Goal: Use online tool/utility: Utilize a website feature to perform a specific function

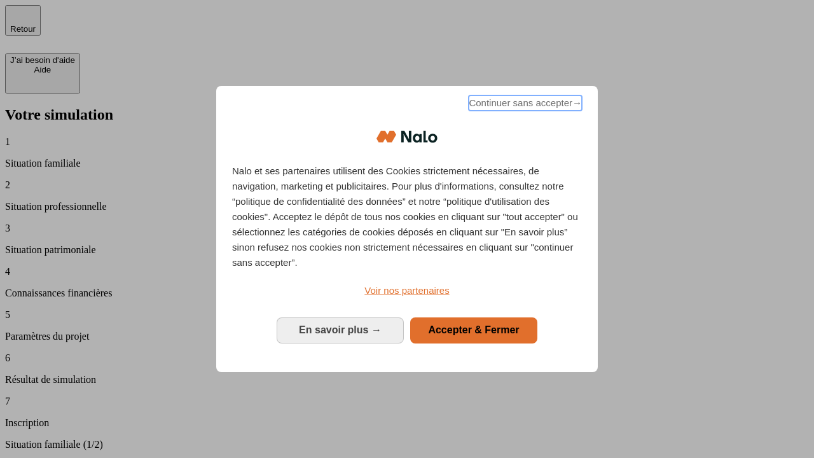
click at [524, 105] on span "Continuer sans accepter →" at bounding box center [525, 102] width 113 height 15
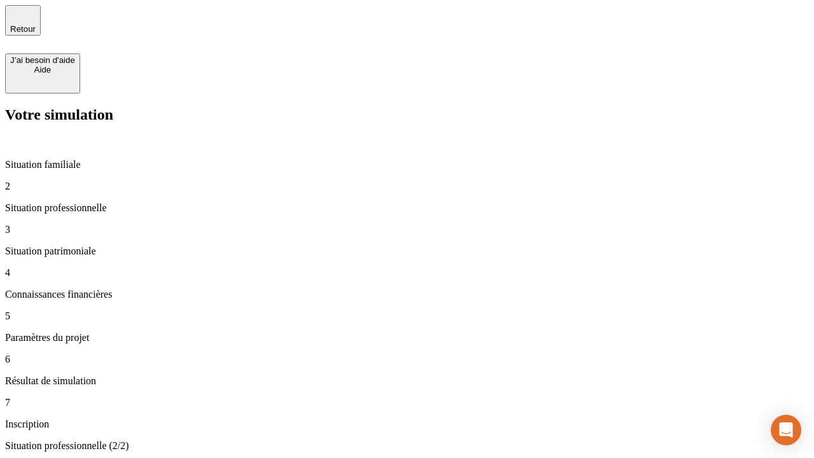
type input "30 000"
